Goal: Navigation & Orientation: Find specific page/section

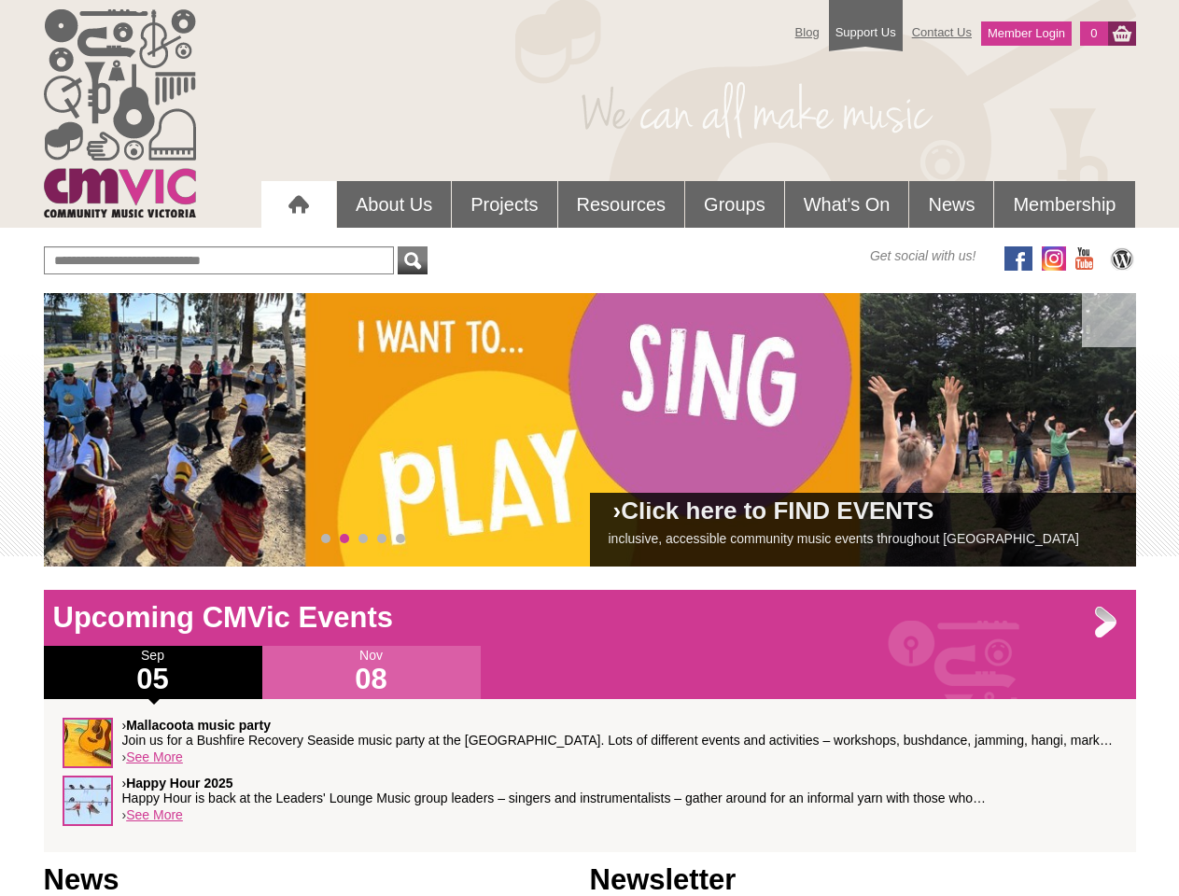
click at [590, 429] on div "› Click here to FIND EVENTS inclusive, accessible community music events throug…" at bounding box center [590, 430] width 1092 height 274
click at [86, 430] on span at bounding box center [85, 430] width 37 height 37
click at [1094, 430] on span at bounding box center [1093, 430] width 37 height 37
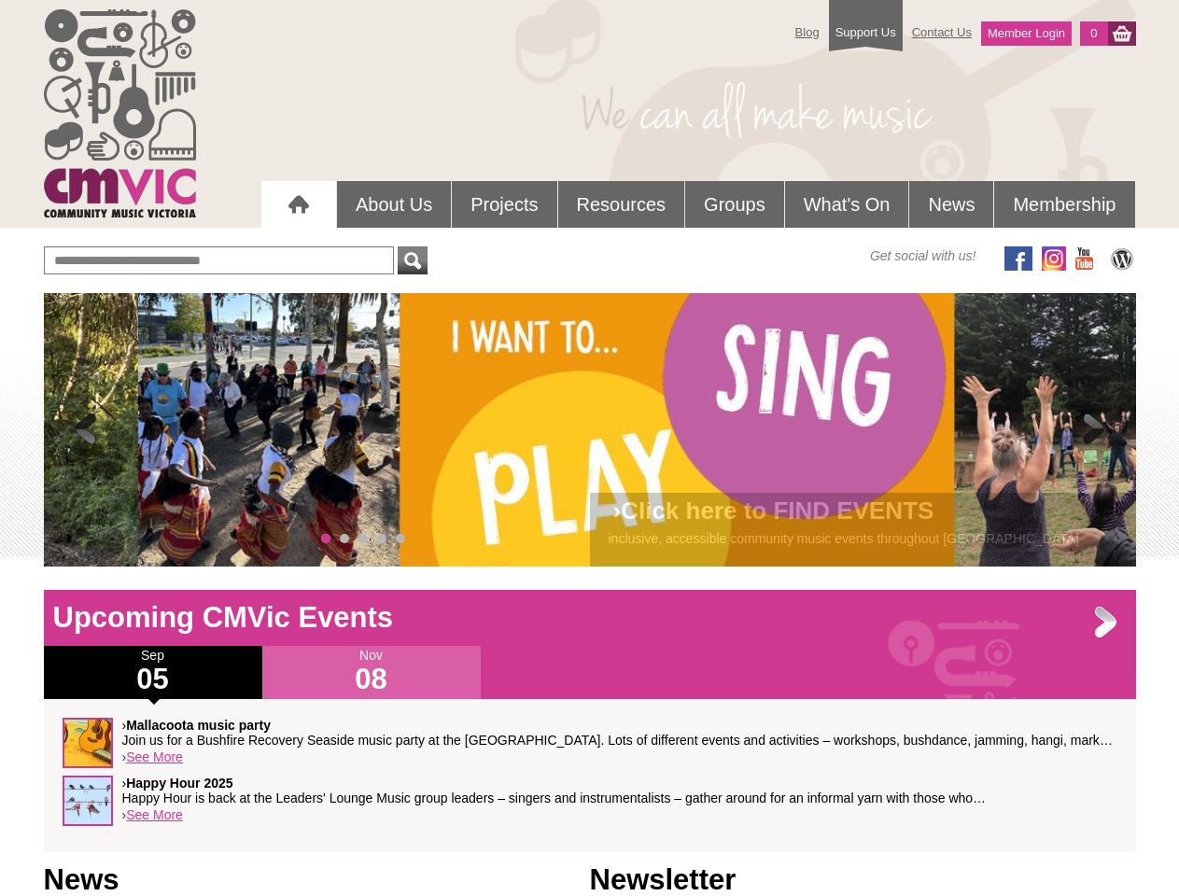
click at [326, 539] on span "0" at bounding box center [325, 538] width 9 height 9
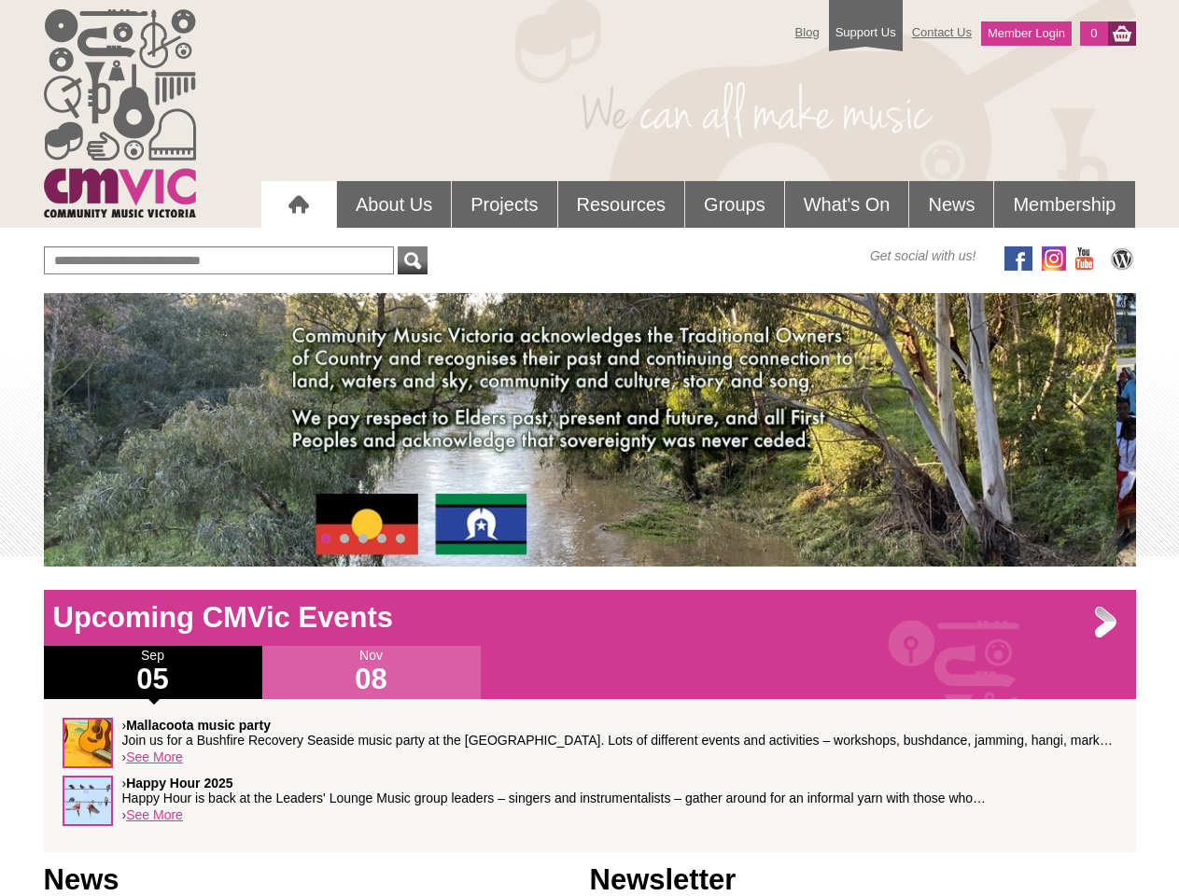
click at [344, 539] on span "1" at bounding box center [344, 538] width 9 height 9
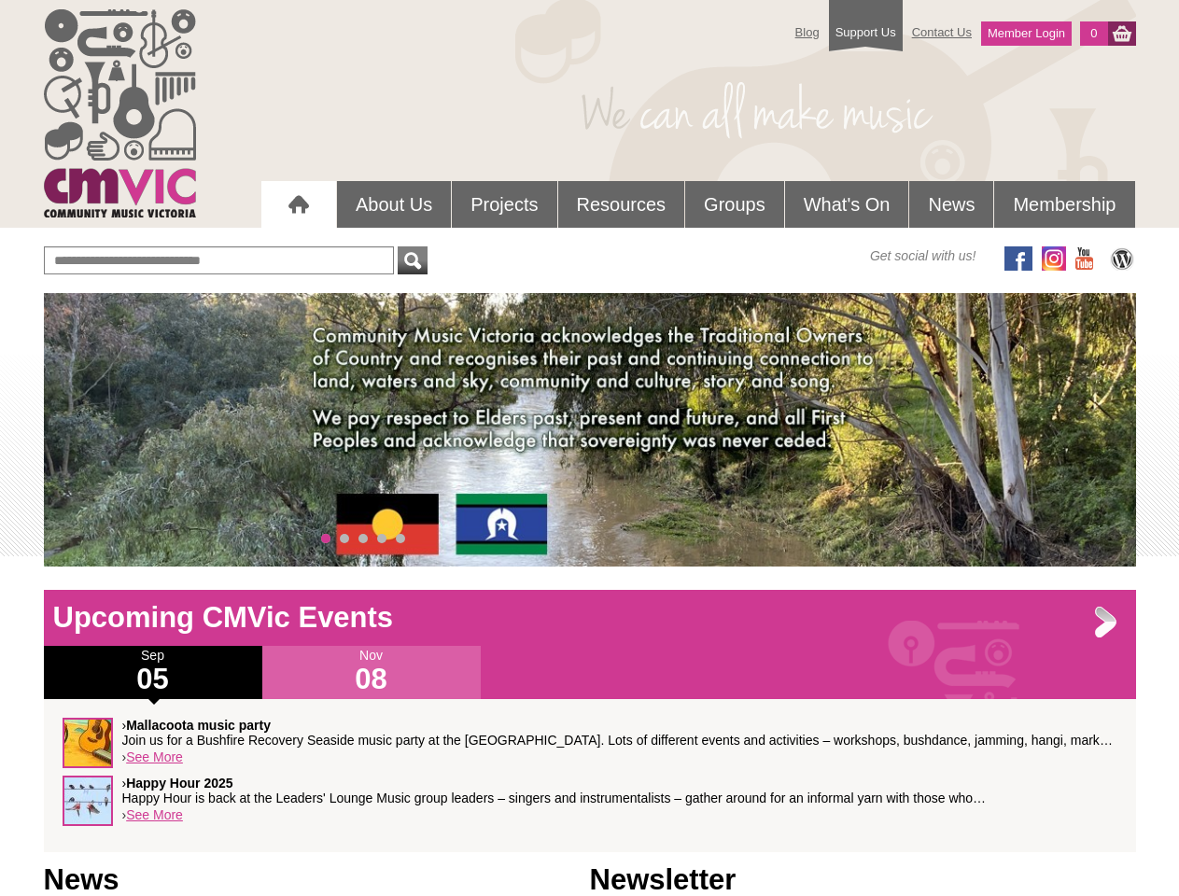
click at [363, 539] on span "2" at bounding box center [362, 538] width 9 height 9
click at [382, 539] on span "3" at bounding box center [381, 538] width 9 height 9
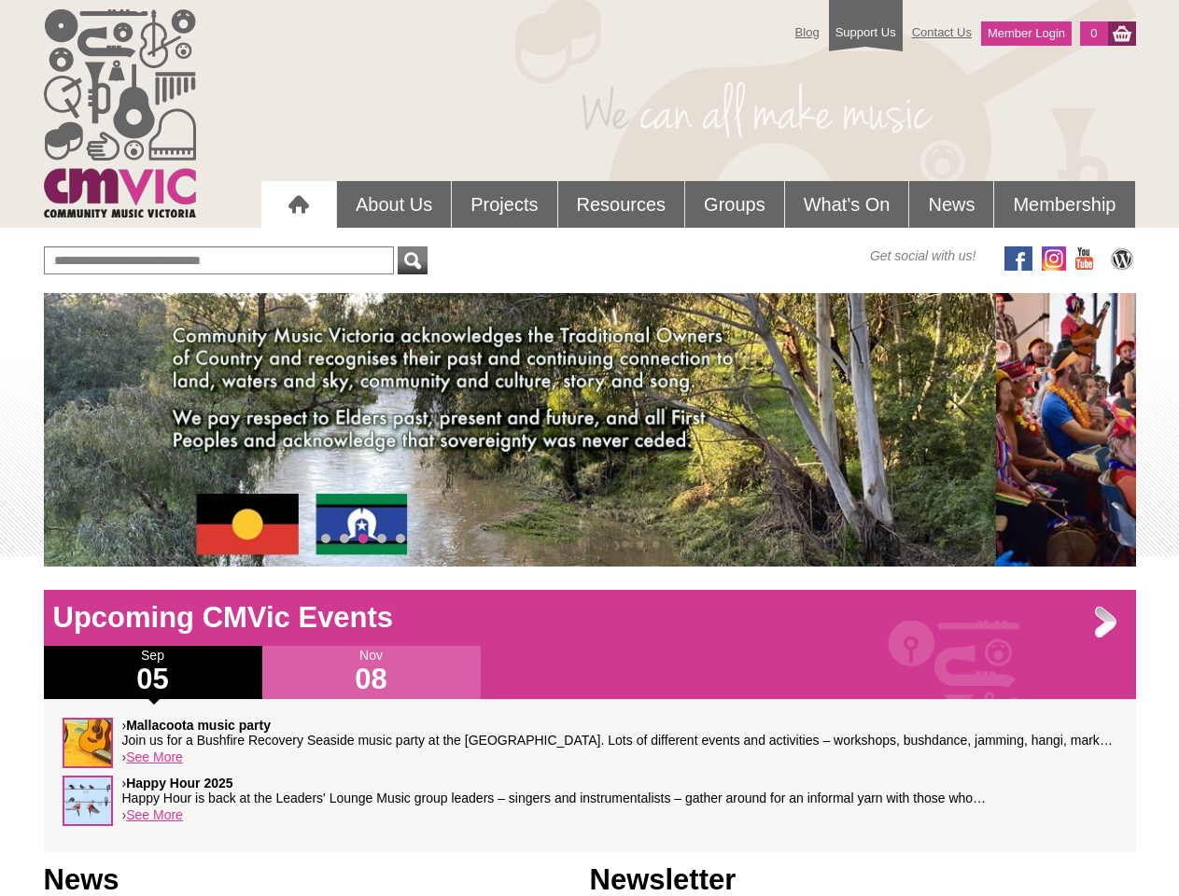
click at [400, 539] on span "4" at bounding box center [400, 538] width 9 height 9
